Goal: Navigation & Orientation: Find specific page/section

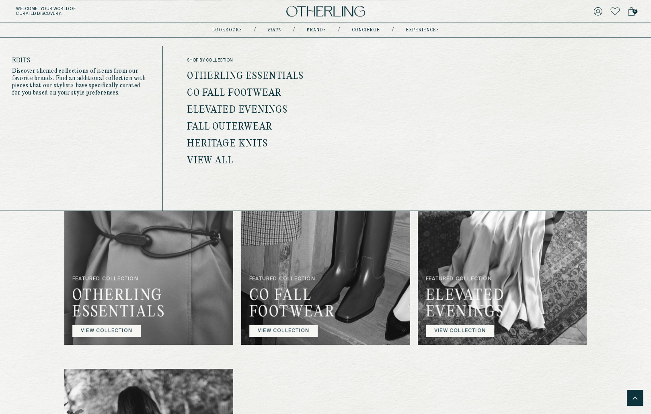
scroll to position [503, 0]
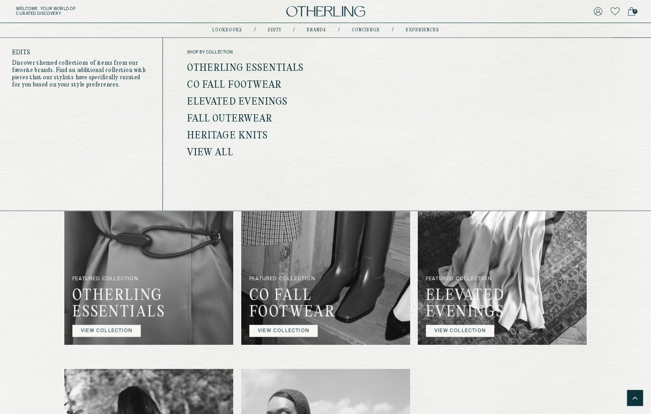
click at [249, 101] on link "Elevated Evenings" at bounding box center [237, 102] width 101 height 10
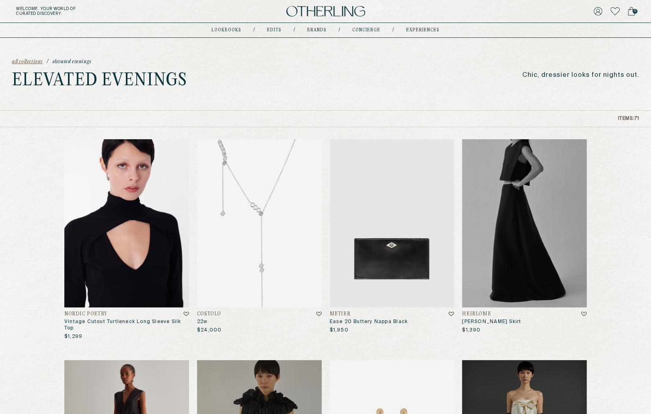
click at [552, 77] on p "Chic, dressier looks for nights out." at bounding box center [581, 76] width 117 height 8
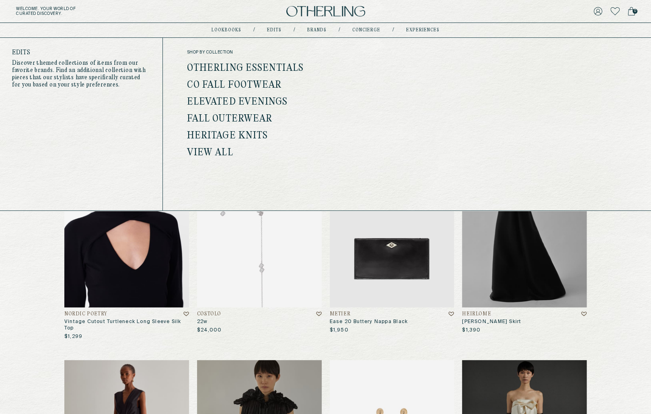
click at [246, 137] on link "Heritage Knits" at bounding box center [227, 136] width 81 height 10
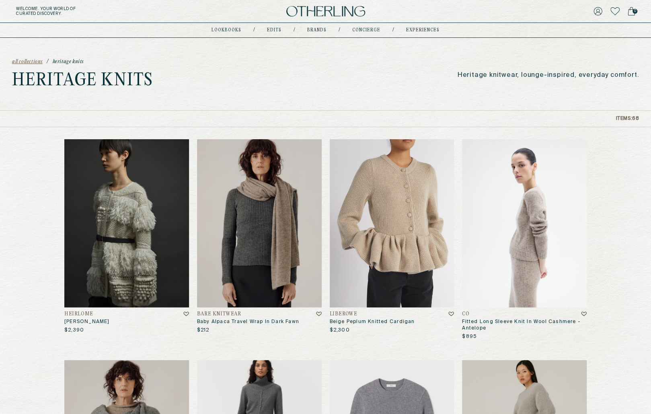
click at [542, 72] on p "Heritage knitwear, lounge-inspired, everyday comfort." at bounding box center [548, 76] width 181 height 8
copy div "Heritage knitwear, lounge-inspired, everyday comfort."
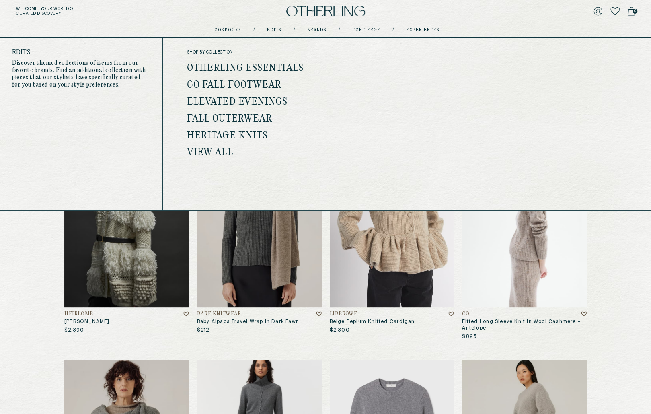
click at [208, 150] on link "View all" at bounding box center [210, 153] width 46 height 10
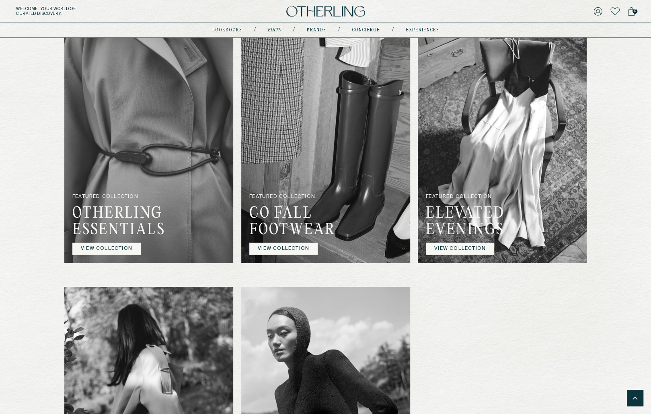
scroll to position [536, 0]
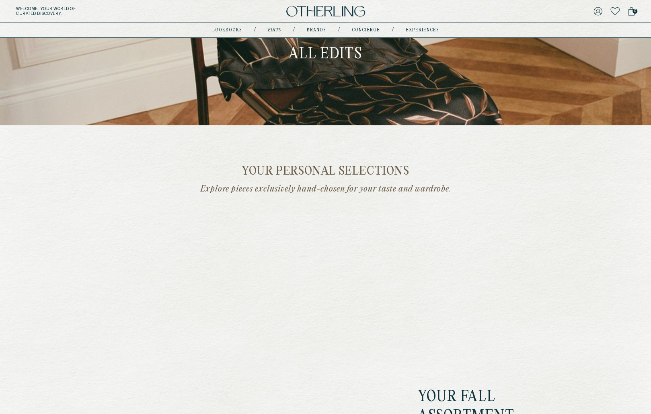
scroll to position [51, 0]
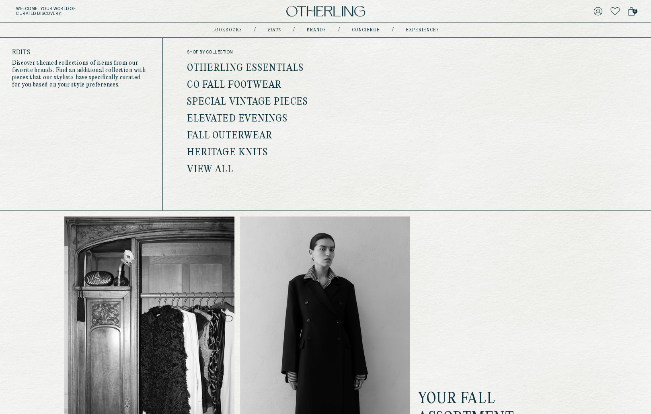
click at [278, 97] on link "Special Vintage Pieces" at bounding box center [247, 102] width 121 height 10
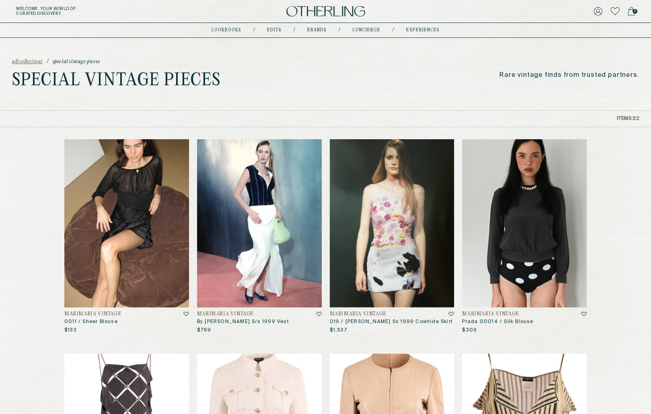
click at [313, 10] on img at bounding box center [325, 11] width 79 height 11
